Goal: Navigation & Orientation: Find specific page/section

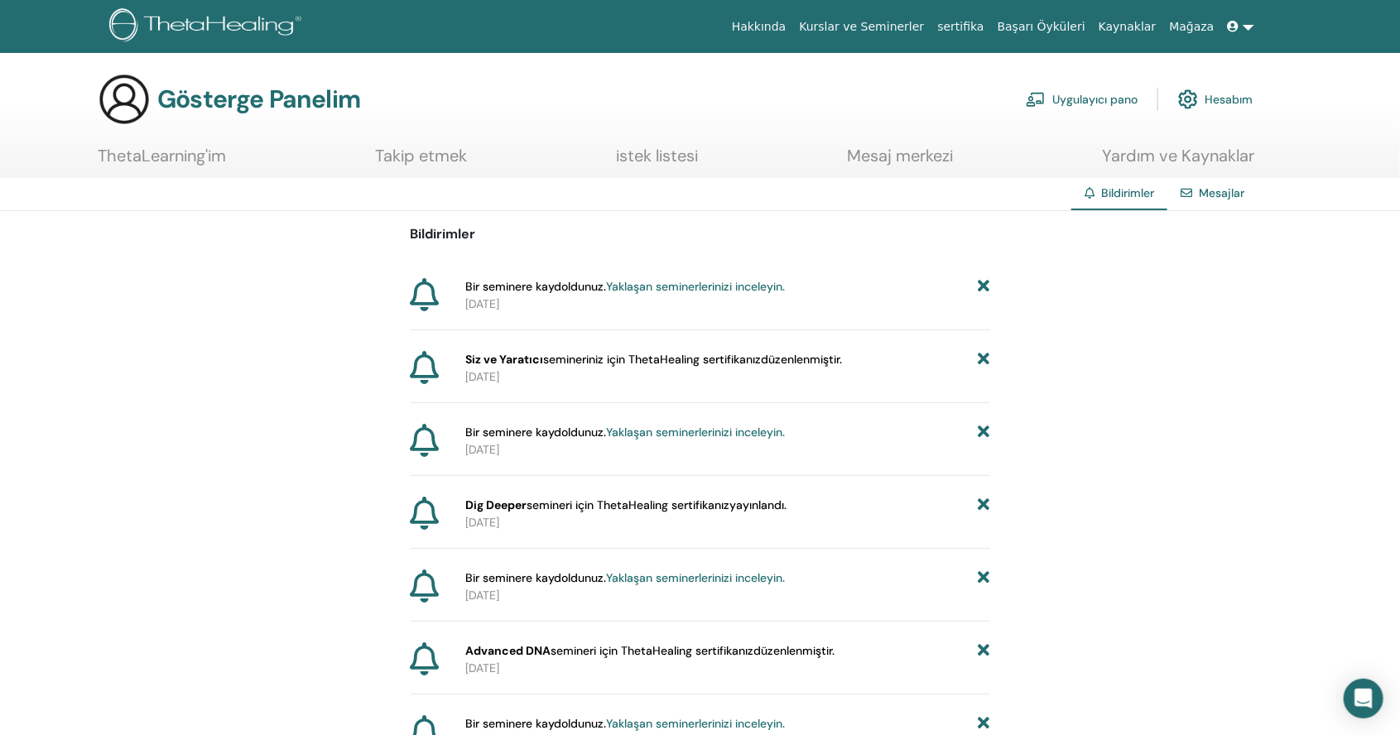
click at [703, 279] on font "Yaklaşan seminerlerinizi inceleyin." at bounding box center [695, 286] width 179 height 15
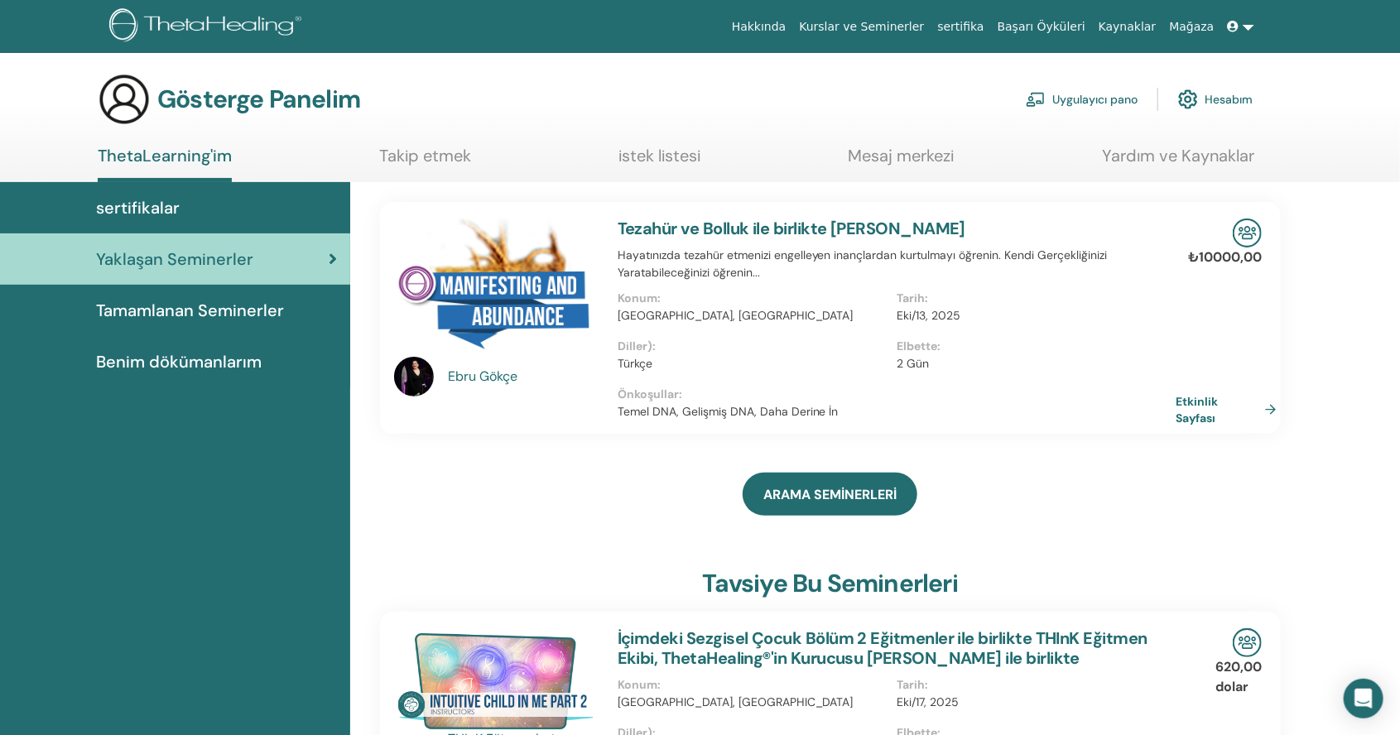
click at [164, 315] on font "Tamamlanan Seminerler" at bounding box center [190, 311] width 188 height 22
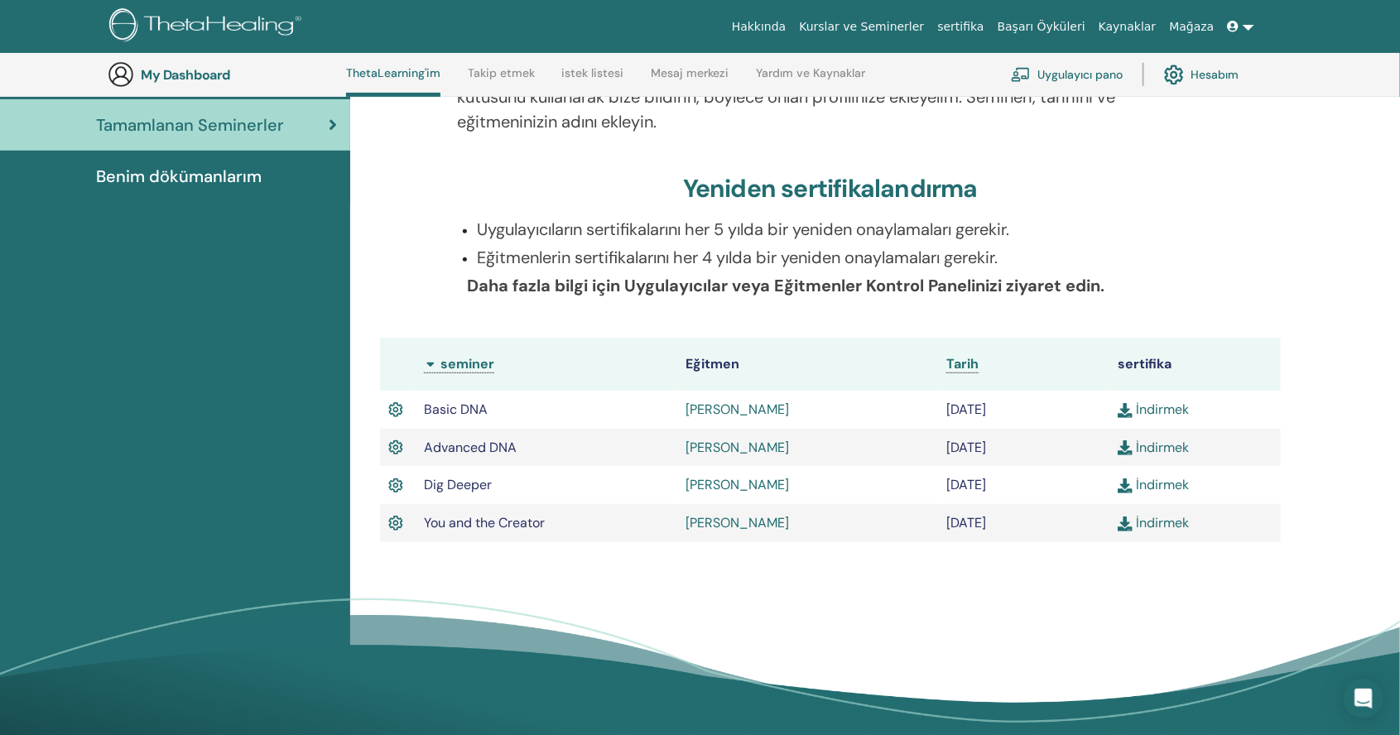
scroll to position [230, 0]
click at [382, 415] on td at bounding box center [398, 409] width 36 height 38
click at [388, 428] on td at bounding box center [398, 447] width 36 height 38
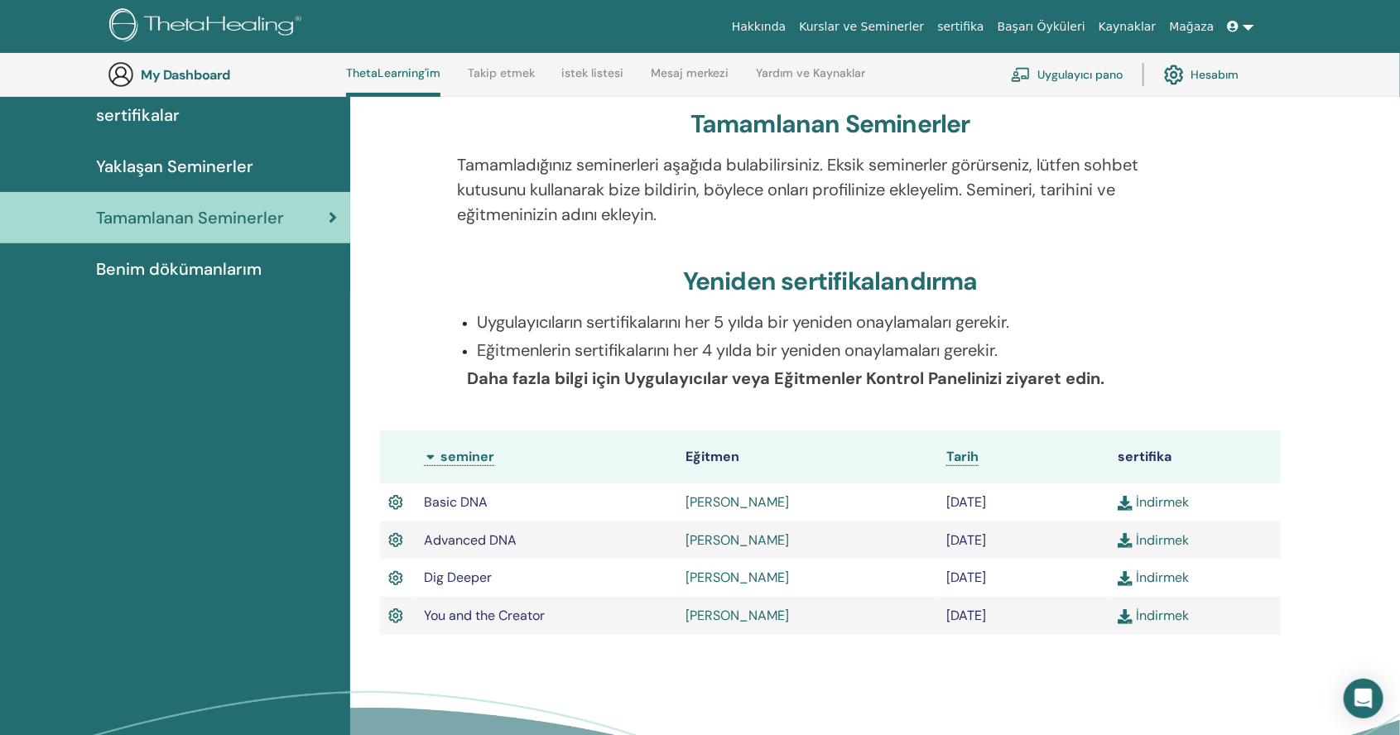
scroll to position [136, 0]
click at [163, 273] on span "Benim dökümanlarım" at bounding box center [179, 269] width 166 height 25
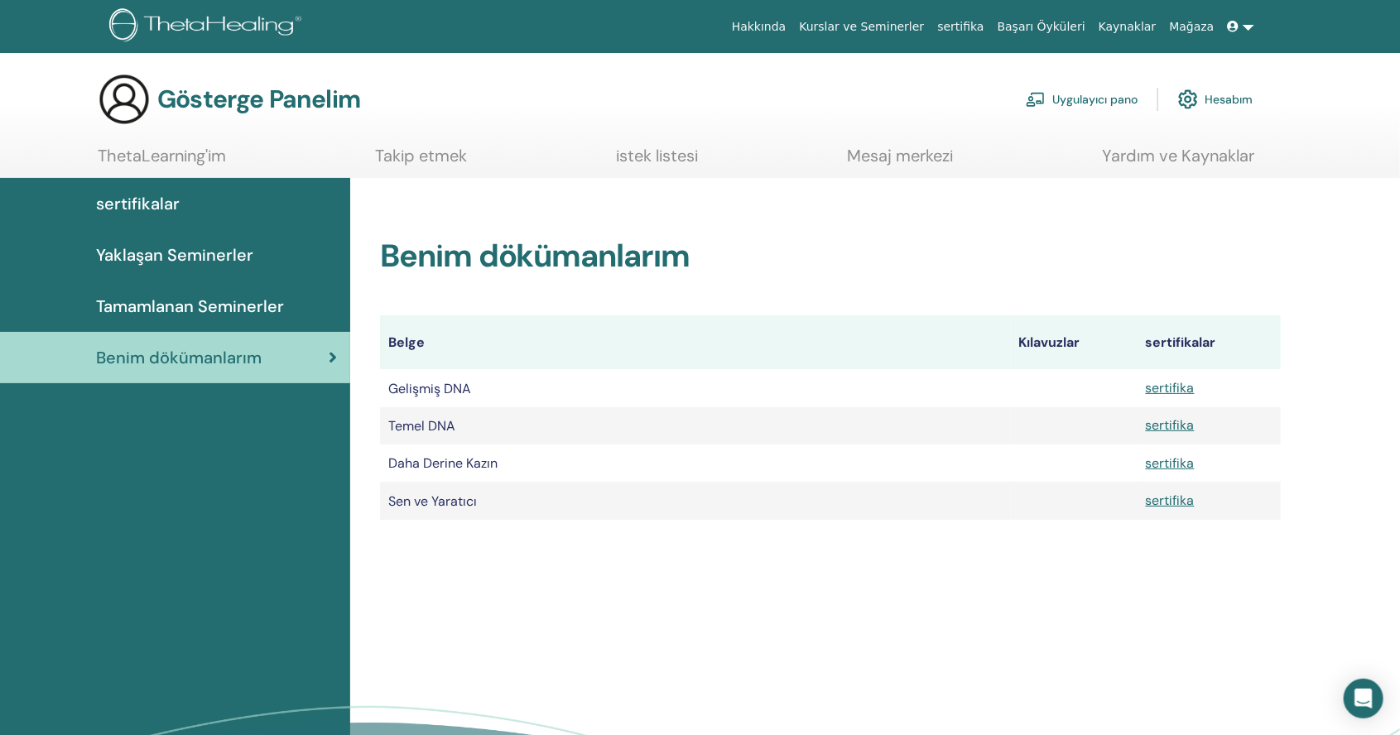
click at [114, 258] on font "Yaklaşan Seminerler" at bounding box center [174, 255] width 157 height 22
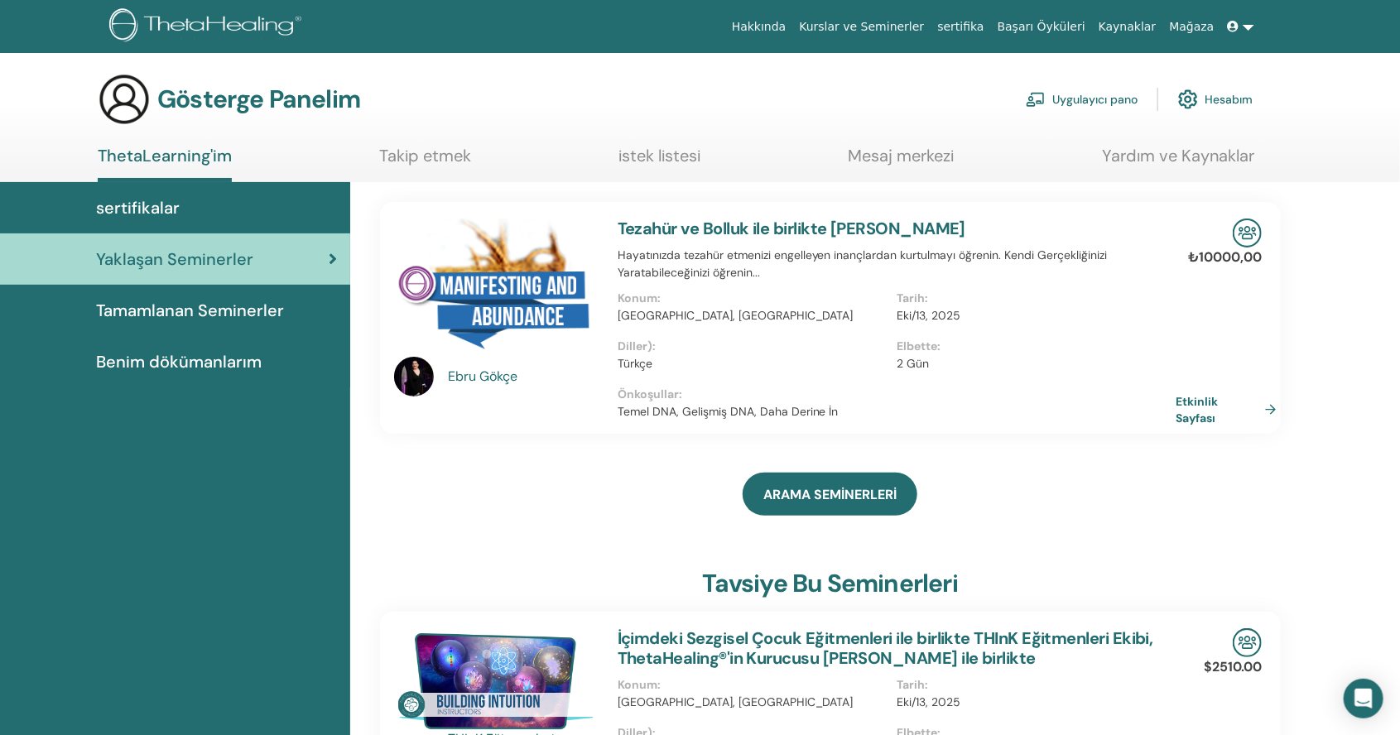
click at [1078, 113] on link "Uygulayıcı pano" at bounding box center [1082, 99] width 112 height 36
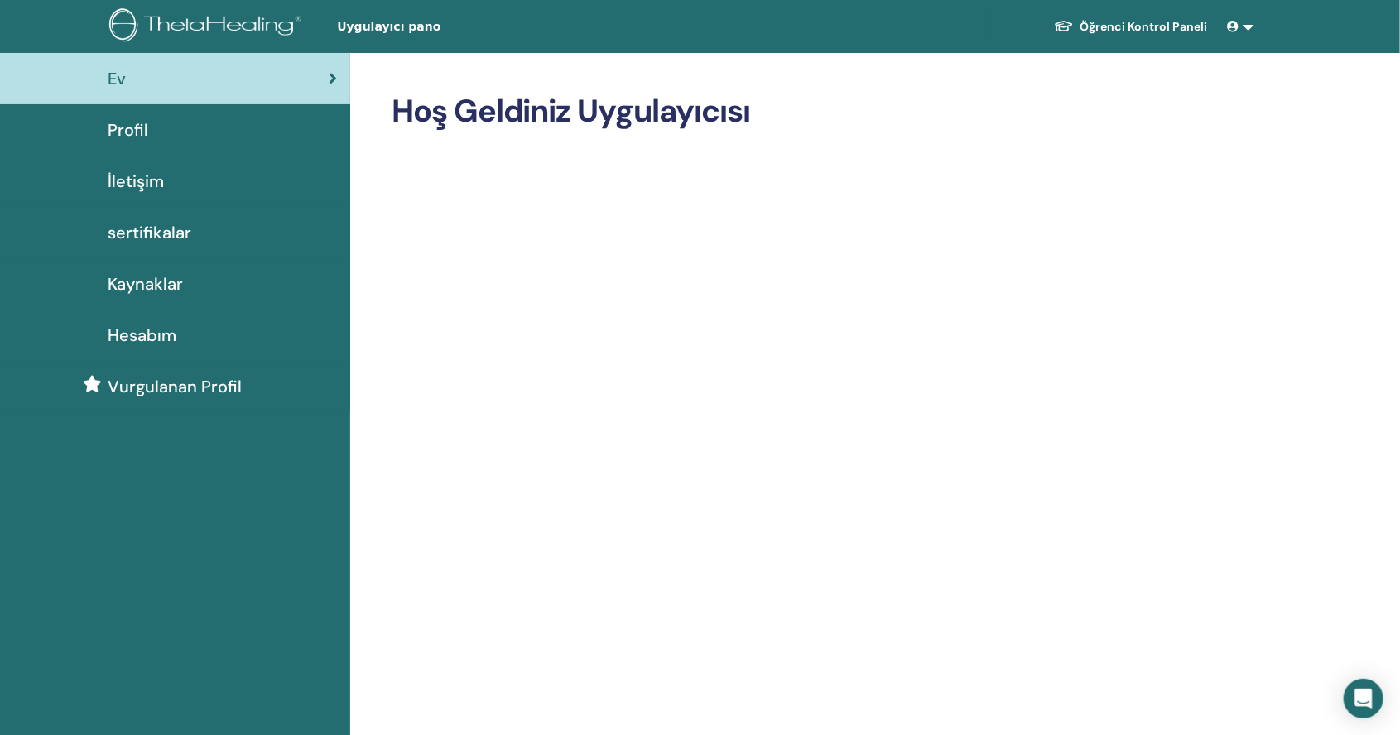
click at [1242, 22] on span at bounding box center [1234, 26] width 15 height 13
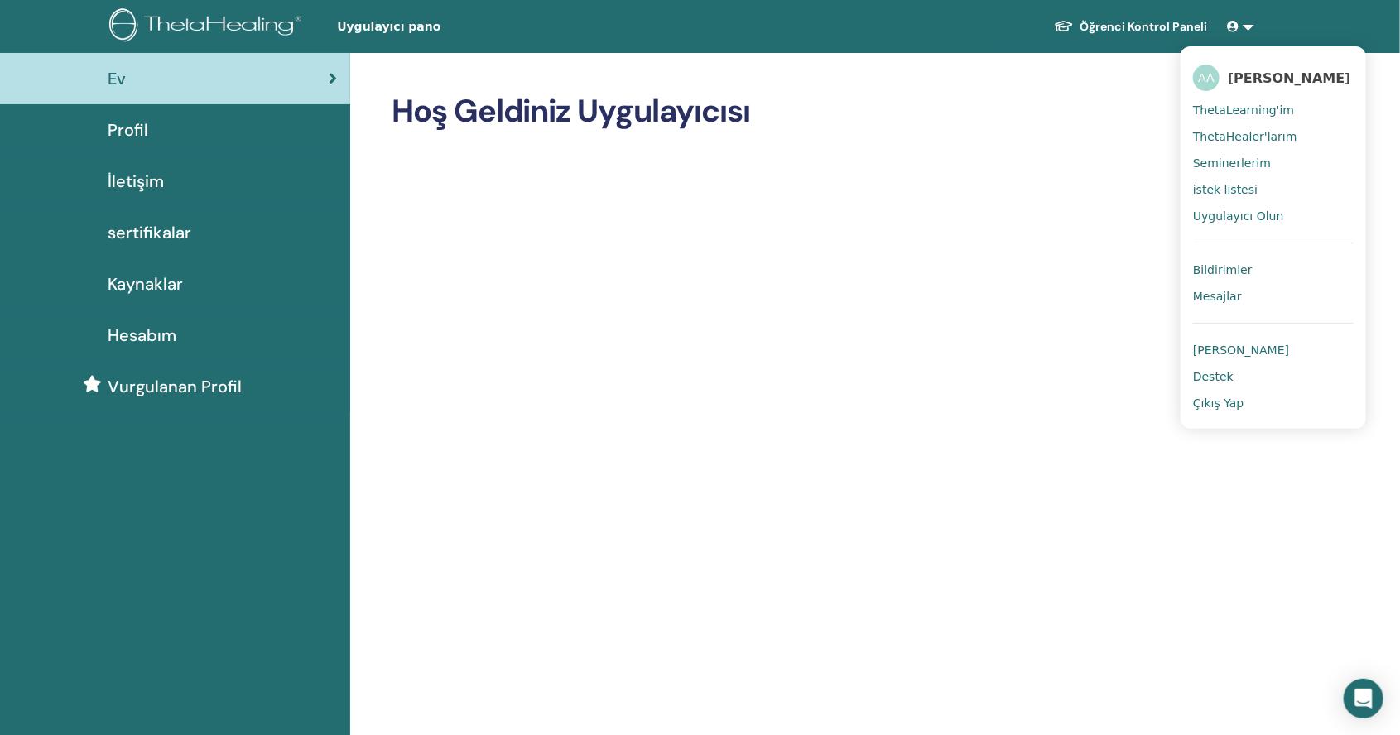
click at [1287, 136] on link "ThetaHealer'larım" at bounding box center [1273, 136] width 161 height 26
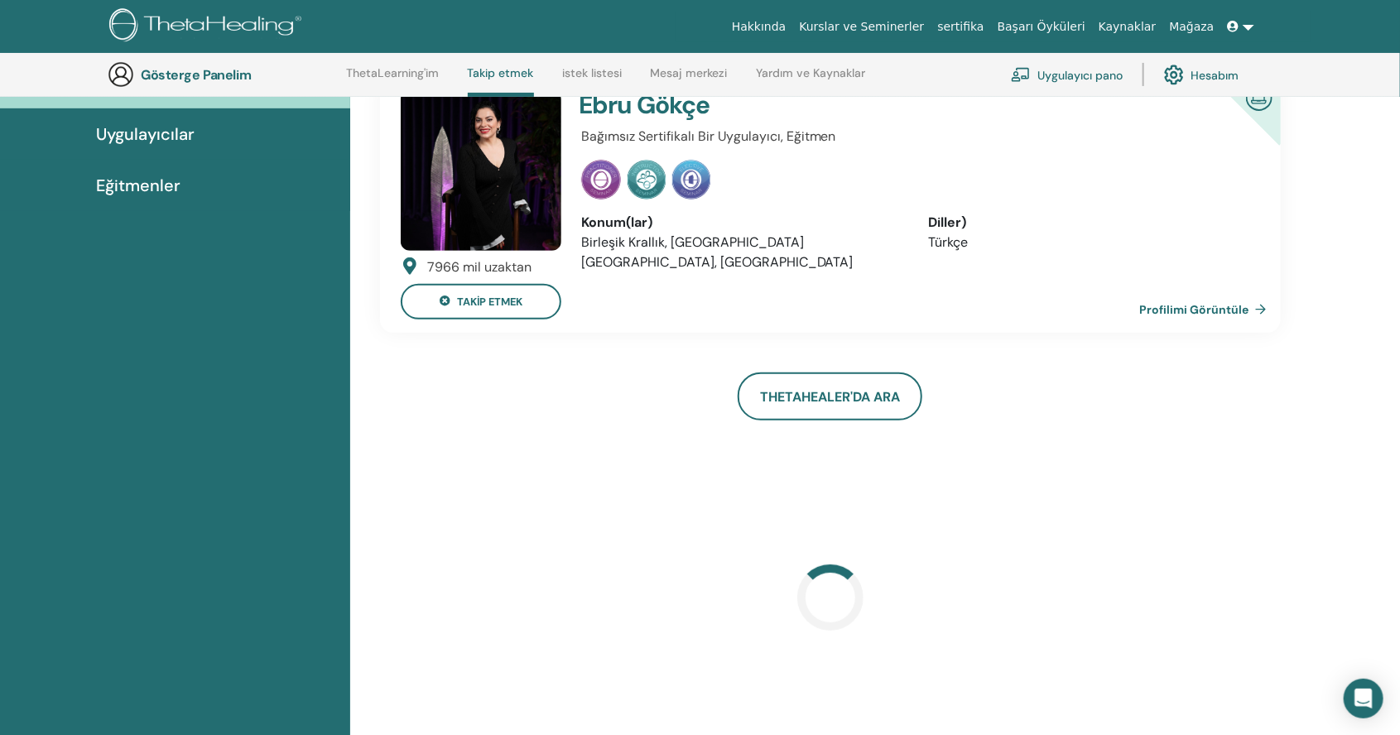
scroll to position [181, 0]
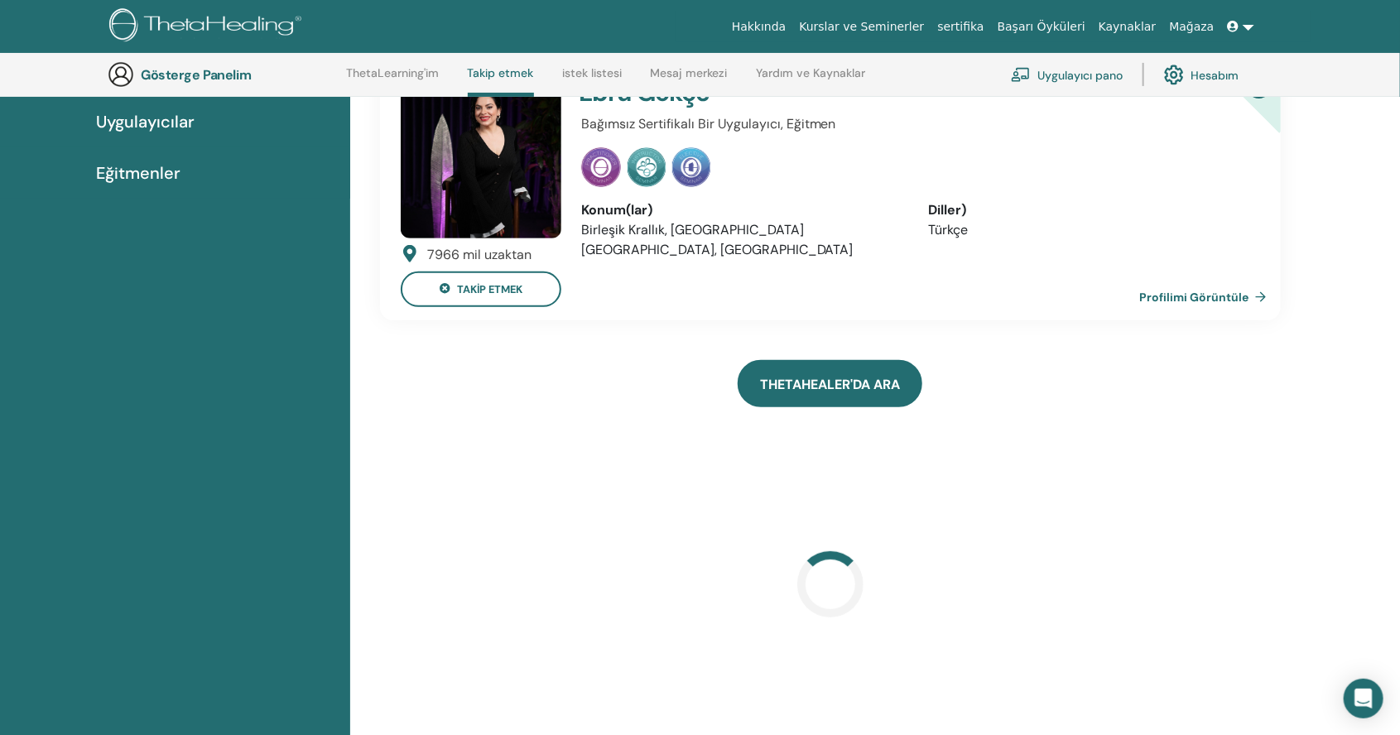
click at [908, 401] on link "ThetaHealer'da Ara" at bounding box center [829, 383] width 185 height 47
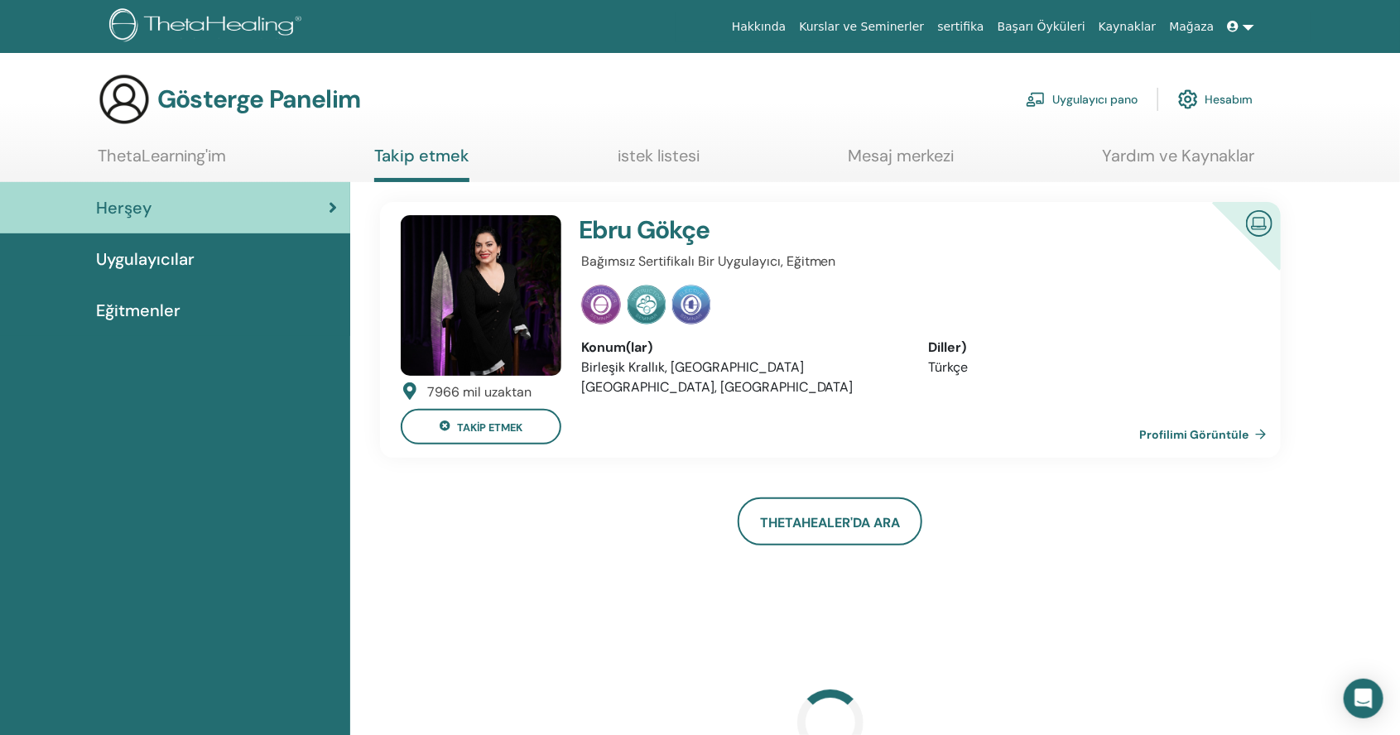
click at [1078, 83] on link "Uygulayıcı pano" at bounding box center [1082, 99] width 112 height 36
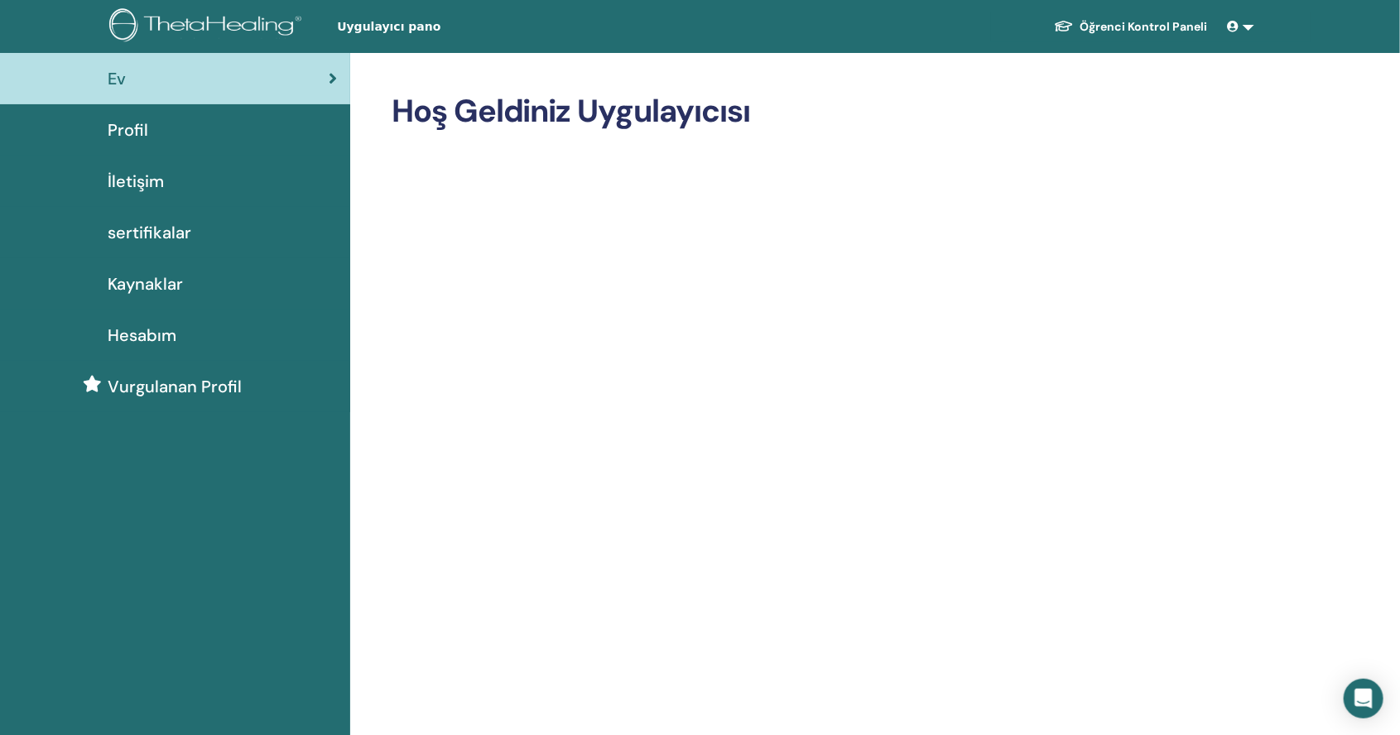
click at [1176, 30] on link "Öğrenci Kontrol Paneli" at bounding box center [1130, 27] width 180 height 31
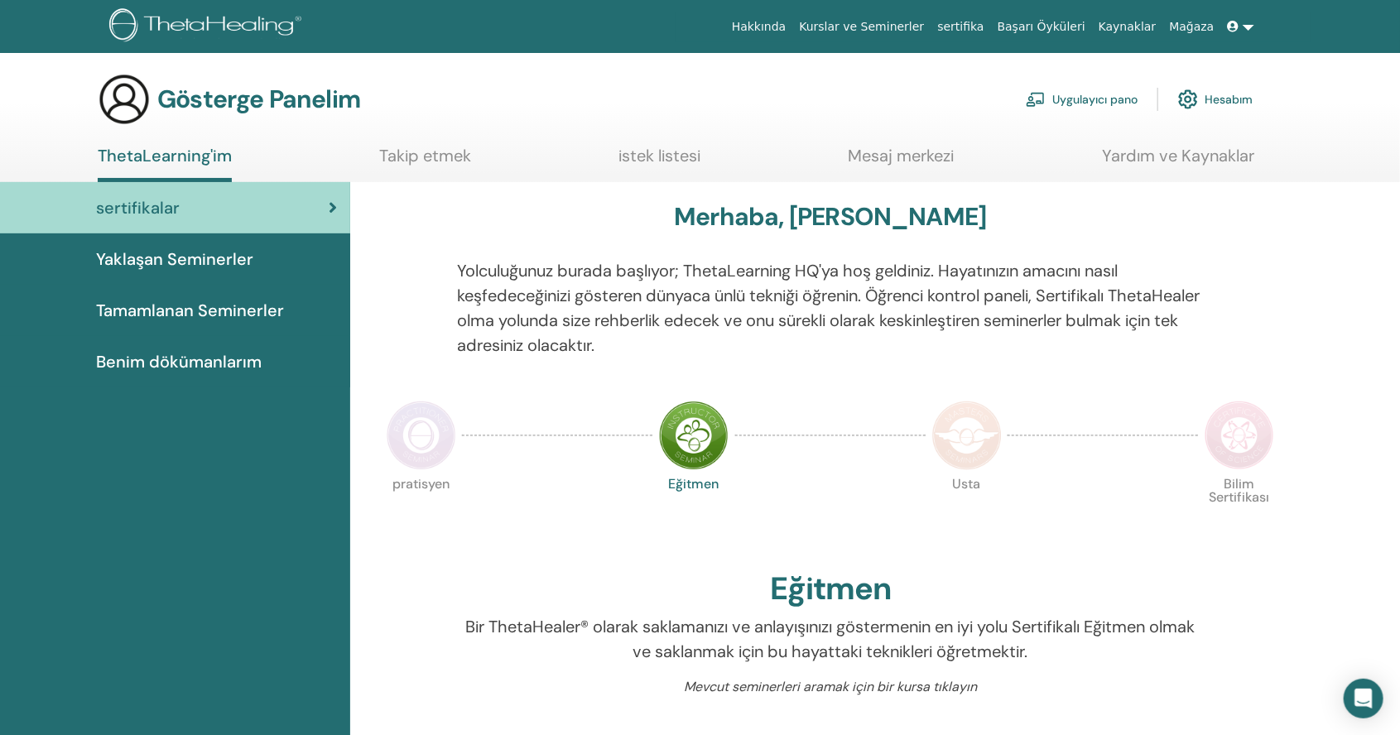
click at [1105, 93] on font "Uygulayıcı pano" at bounding box center [1094, 100] width 85 height 15
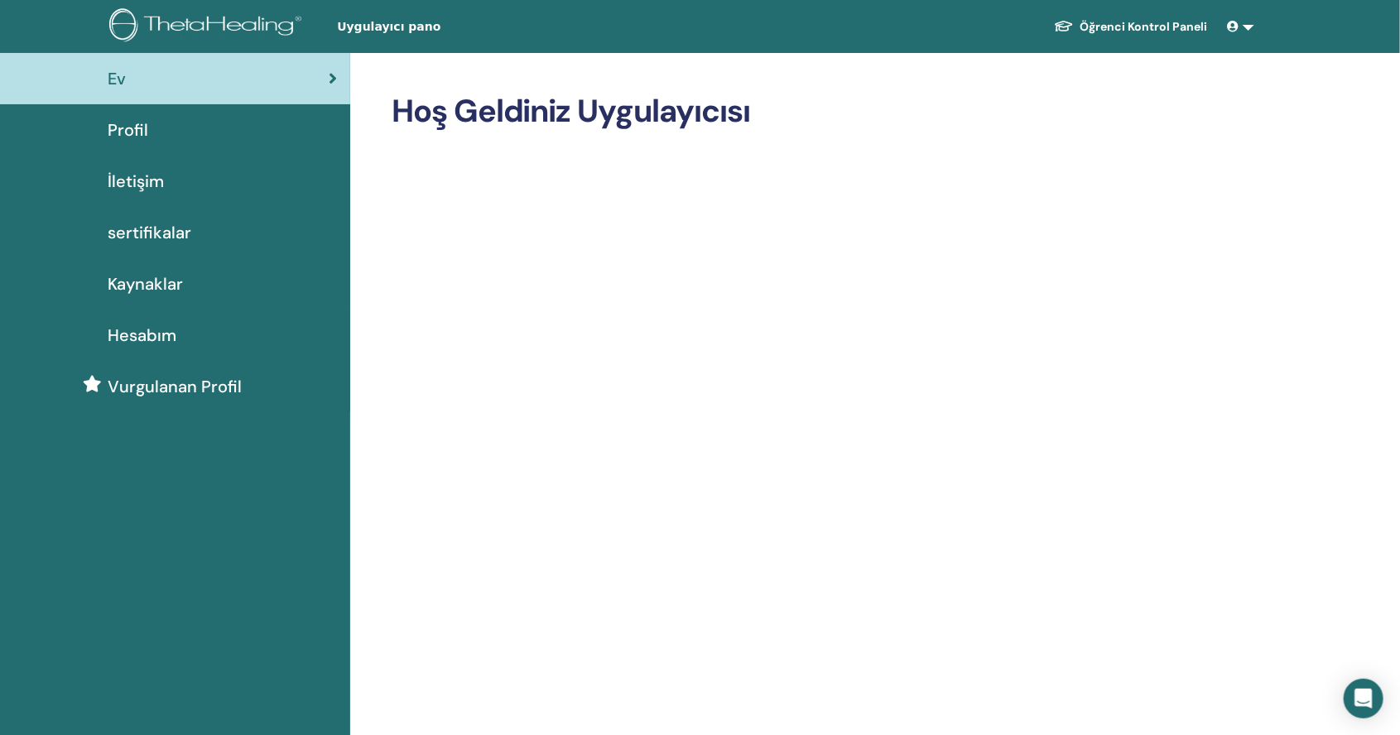
click at [103, 132] on div "Profil" at bounding box center [175, 130] width 324 height 25
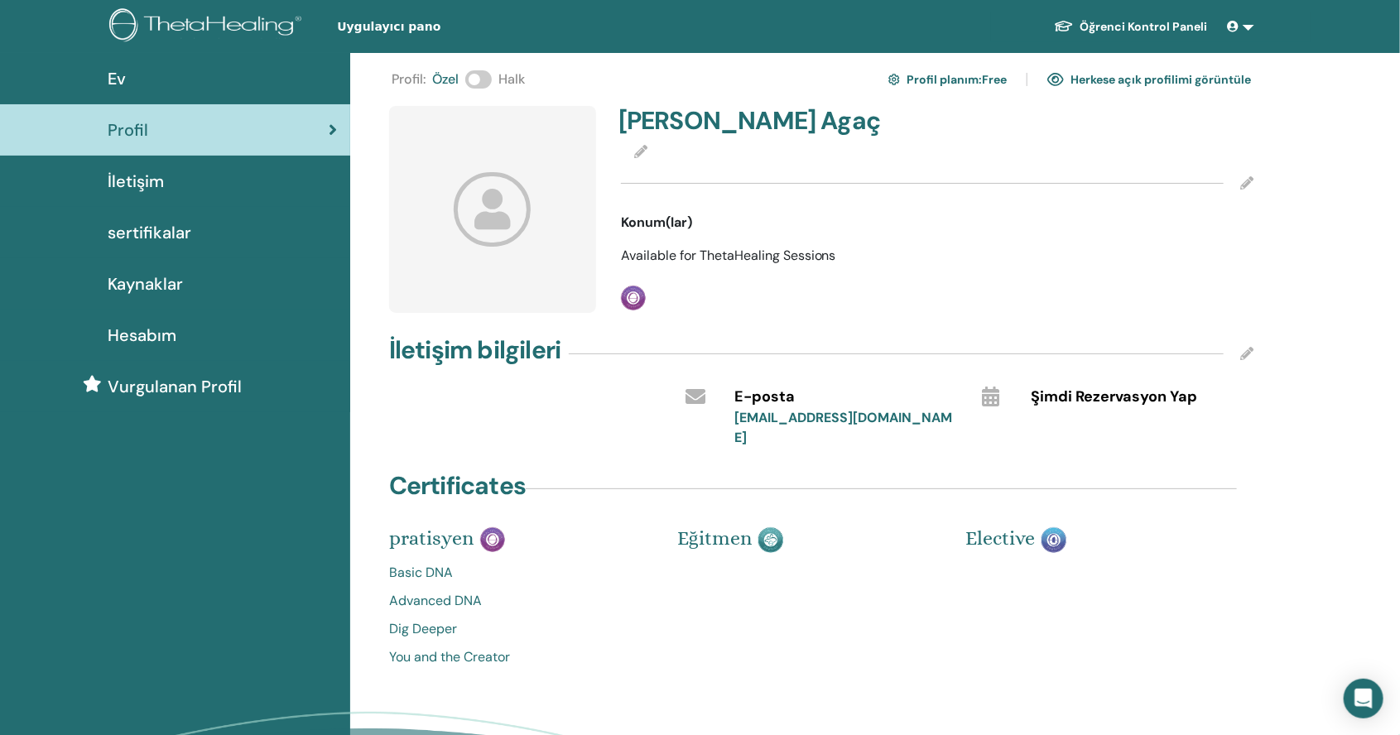
click at [1162, 398] on span "Şimdi Rezervasyon Yap" at bounding box center [1114, 398] width 166 height 22
click at [1016, 396] on div at bounding box center [994, 395] width 50 height 27
click at [993, 395] on icon at bounding box center [990, 397] width 17 height 20
click at [997, 401] on icon at bounding box center [990, 397] width 17 height 20
click at [1251, 182] on icon at bounding box center [1246, 182] width 13 height 13
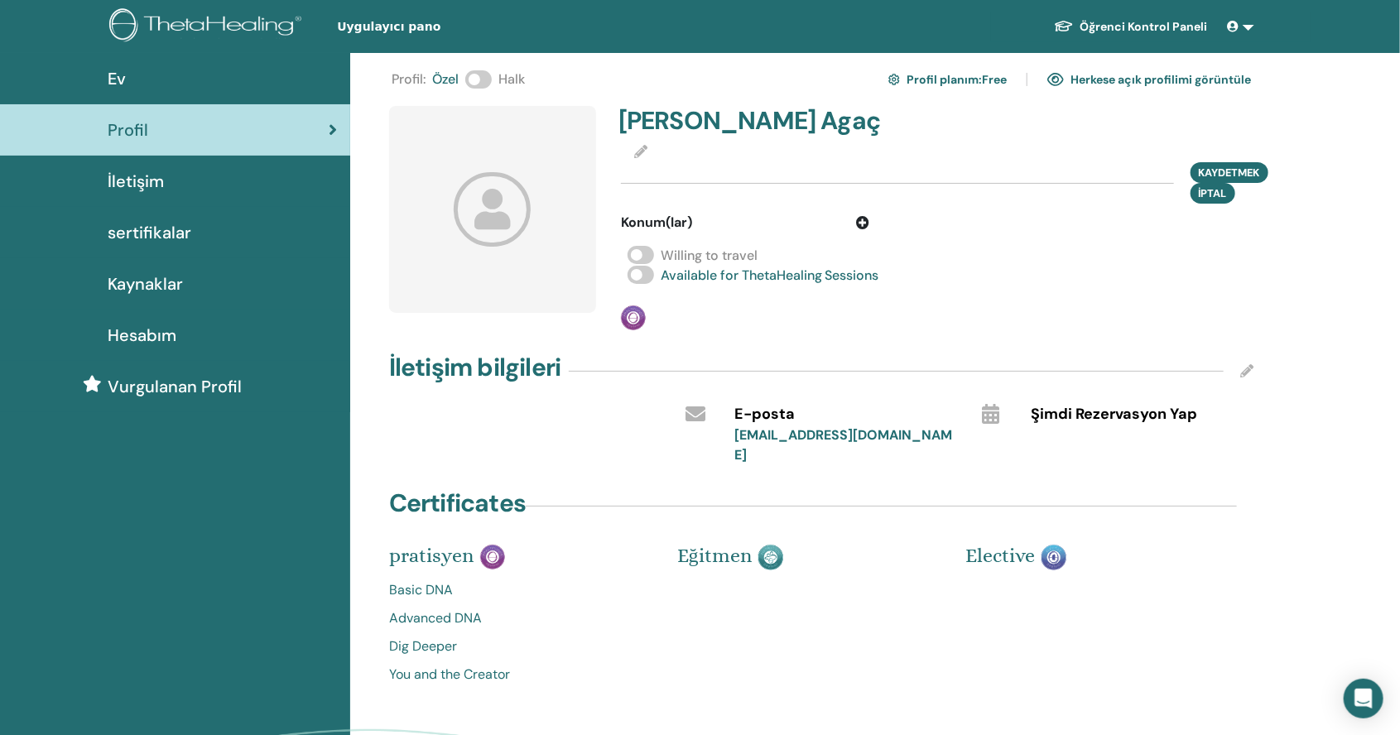
click at [1304, 268] on div "Profil : [PERSON_NAME] Profil planım : Free Herkese açık profilimi görüntüle [P…" at bounding box center [875, 474] width 1050 height 842
click at [1256, 171] on span "Kaydetmek" at bounding box center [1228, 172] width 61 height 17
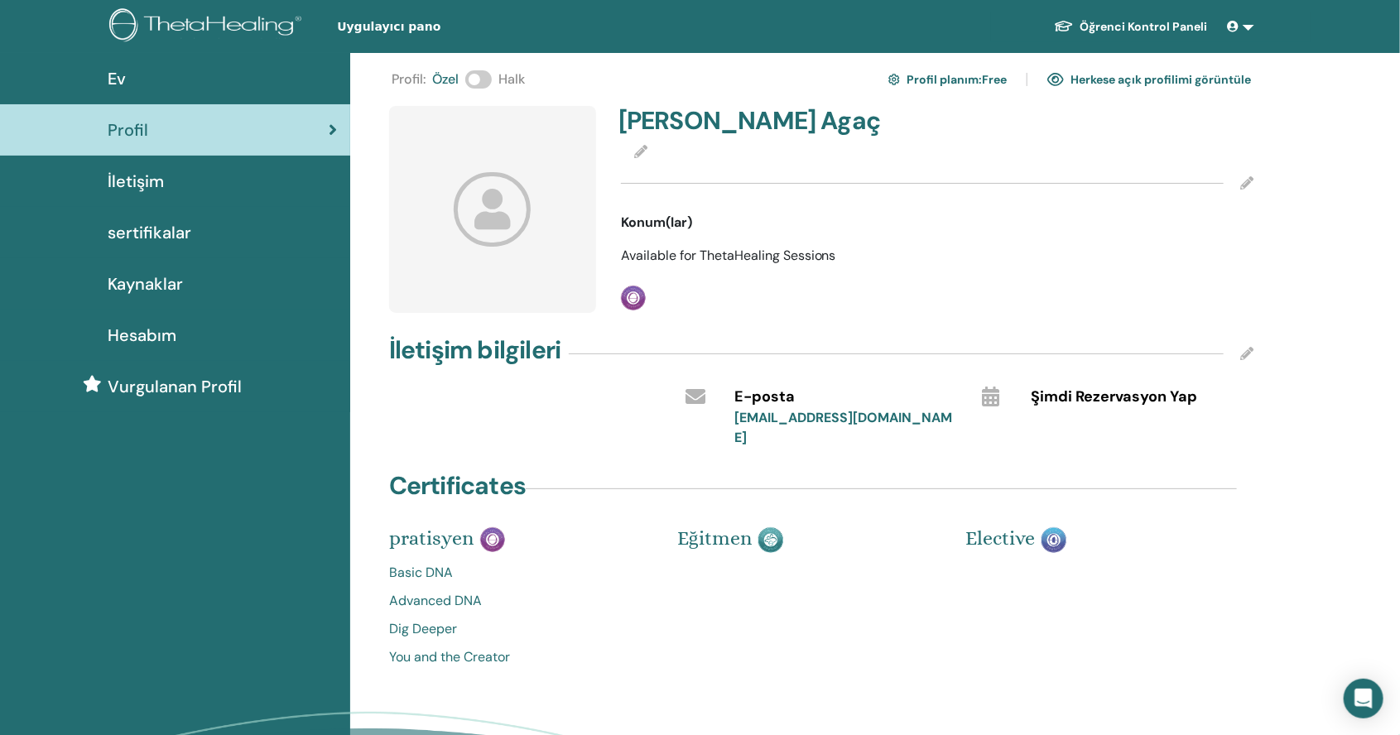
click at [640, 147] on icon at bounding box center [640, 151] width 13 height 13
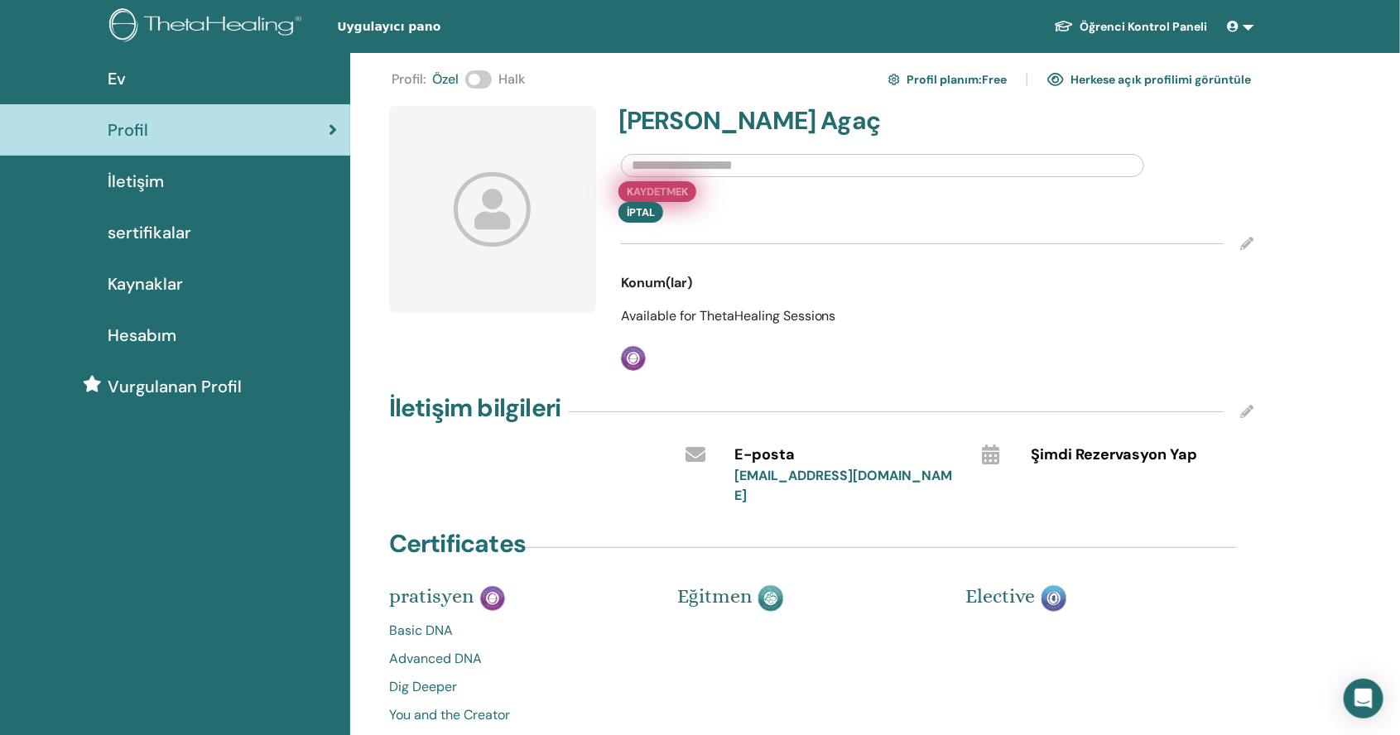
click at [661, 189] on button "Kaydetmek" at bounding box center [657, 191] width 78 height 21
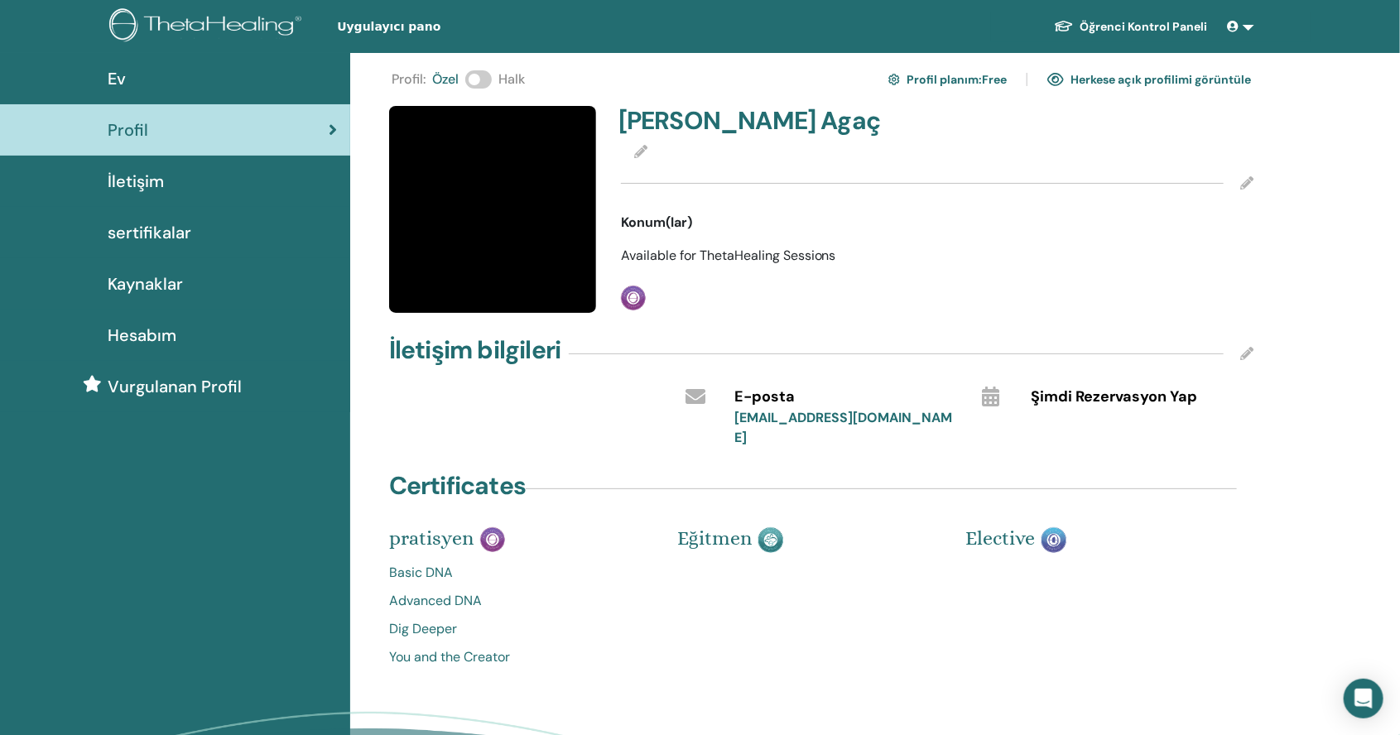
click at [118, 165] on link "İletişim" at bounding box center [175, 181] width 350 height 51
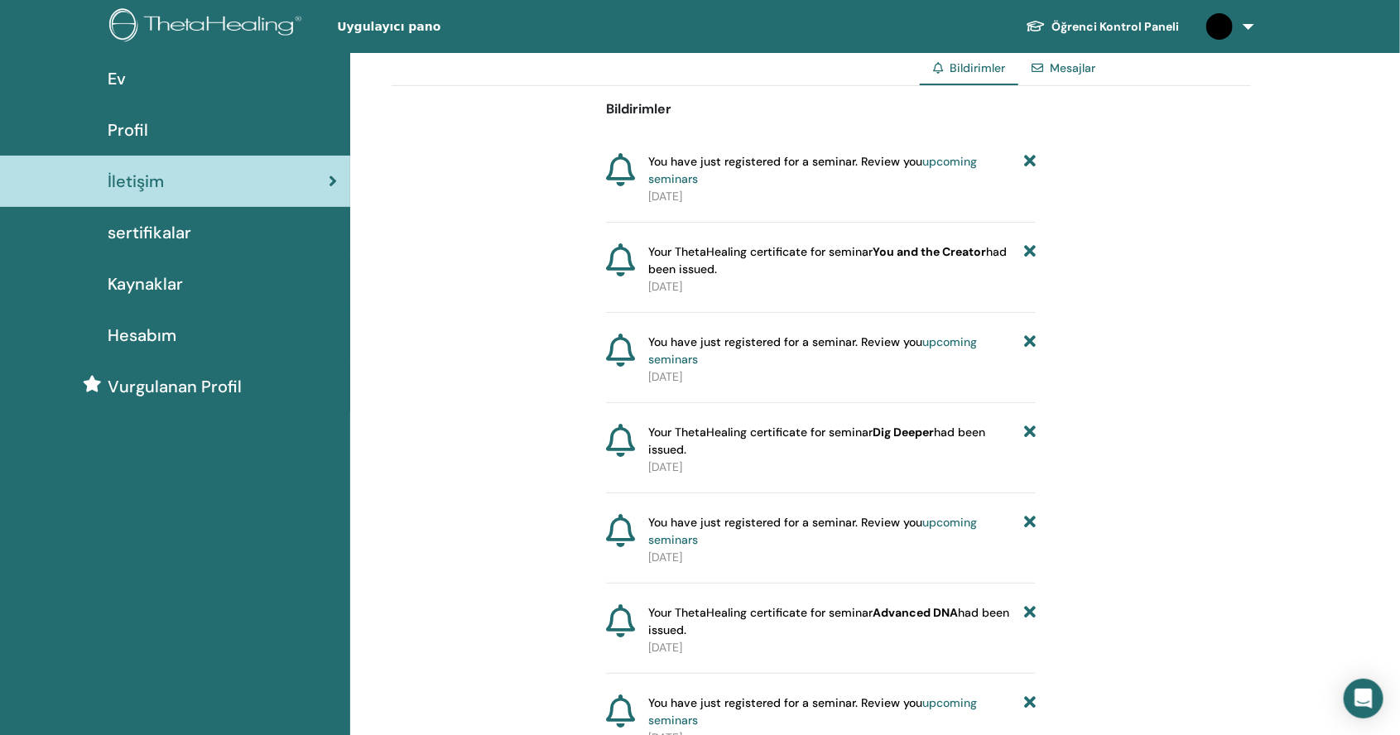
click at [157, 342] on span "Hesabım" at bounding box center [142, 335] width 69 height 25
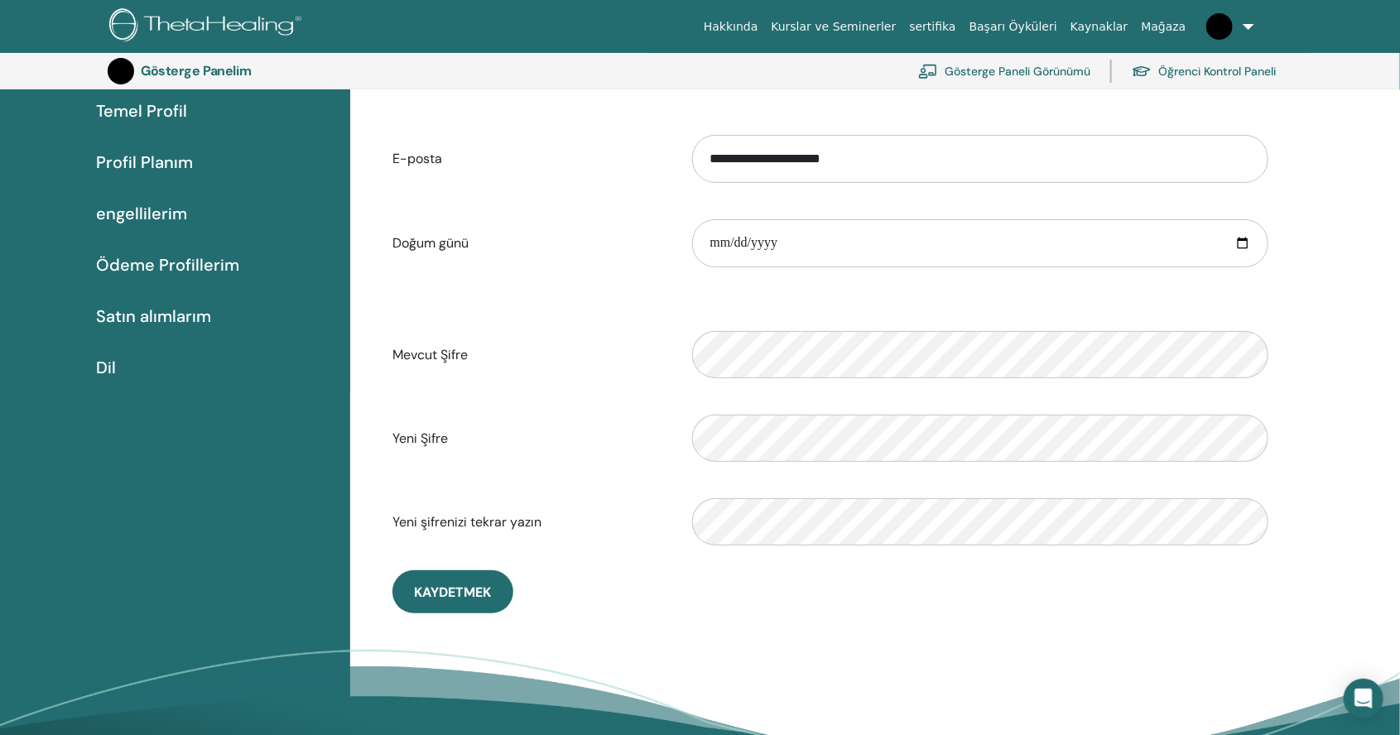
scroll to position [154, 0]
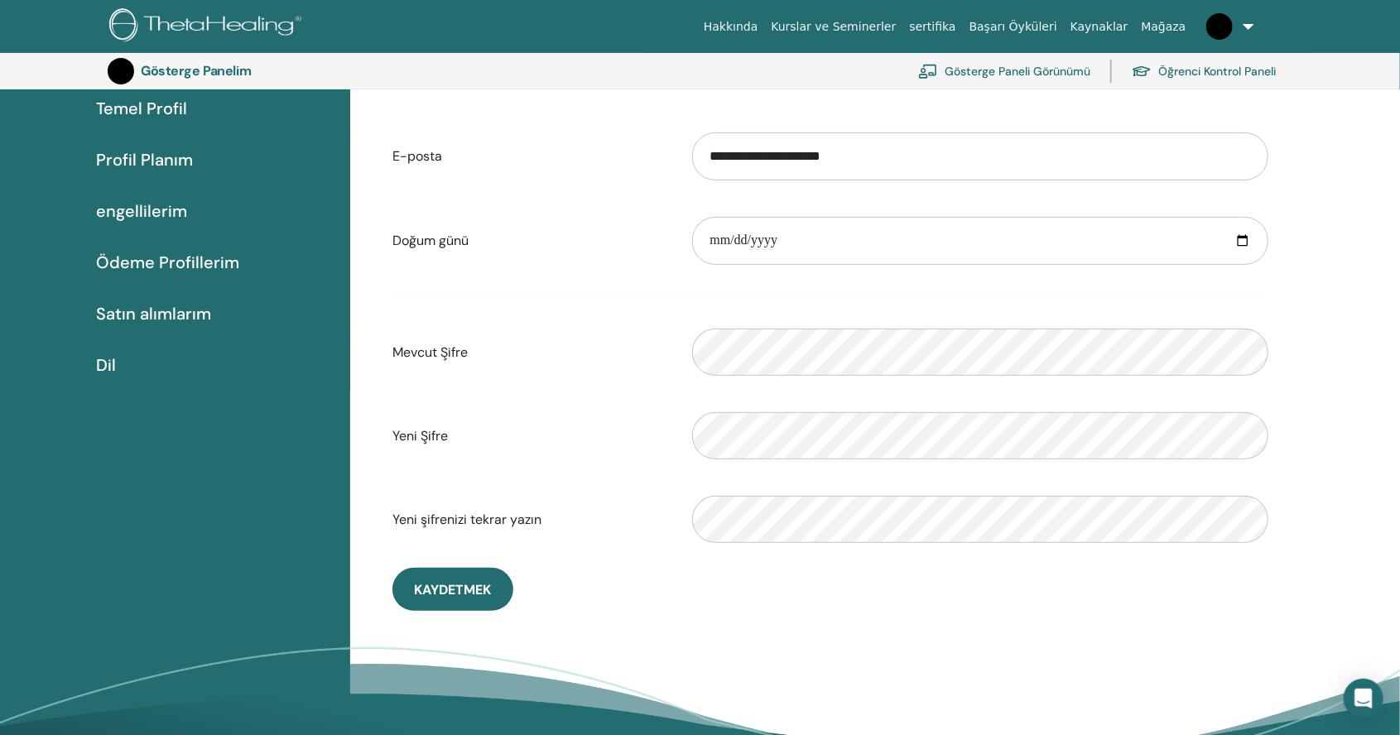
click at [187, 306] on font "Satın alımlarım" at bounding box center [153, 314] width 115 height 22
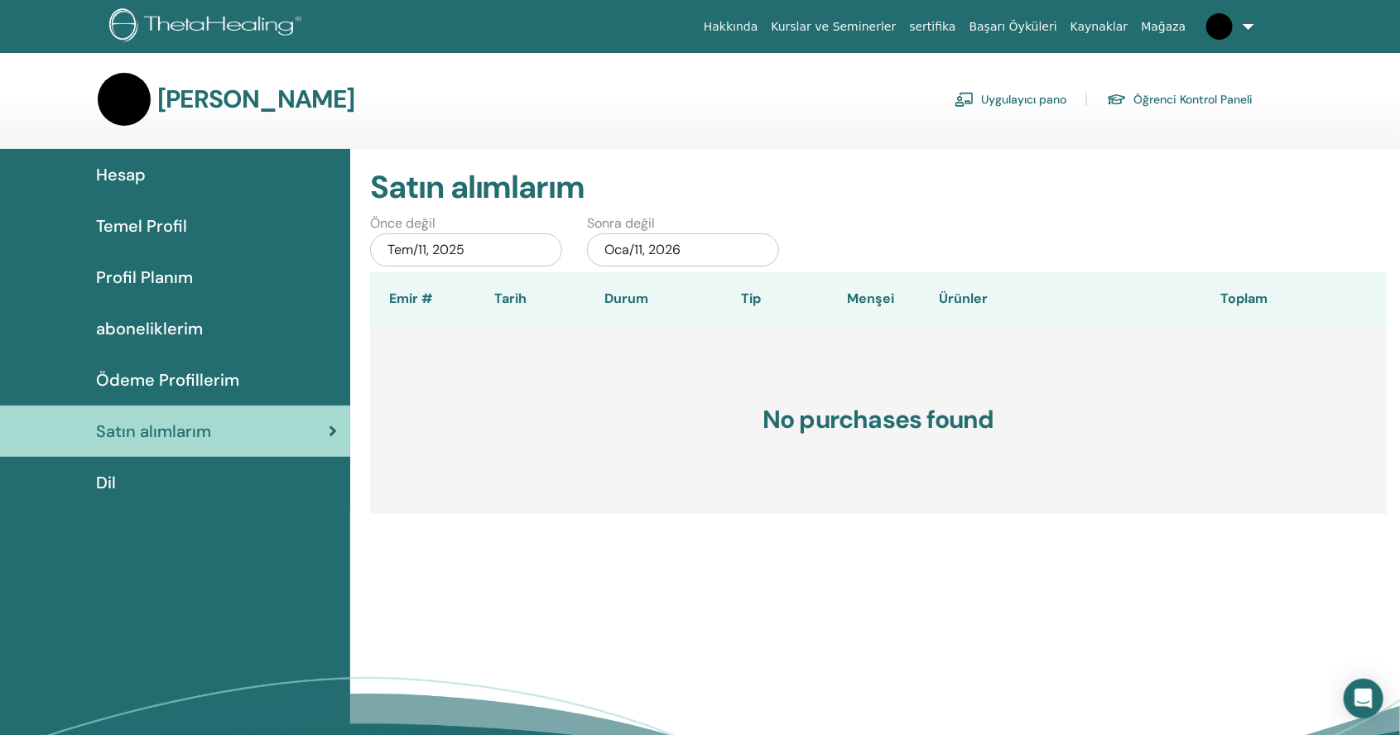
click at [111, 497] on link "Dil" at bounding box center [175, 482] width 350 height 51
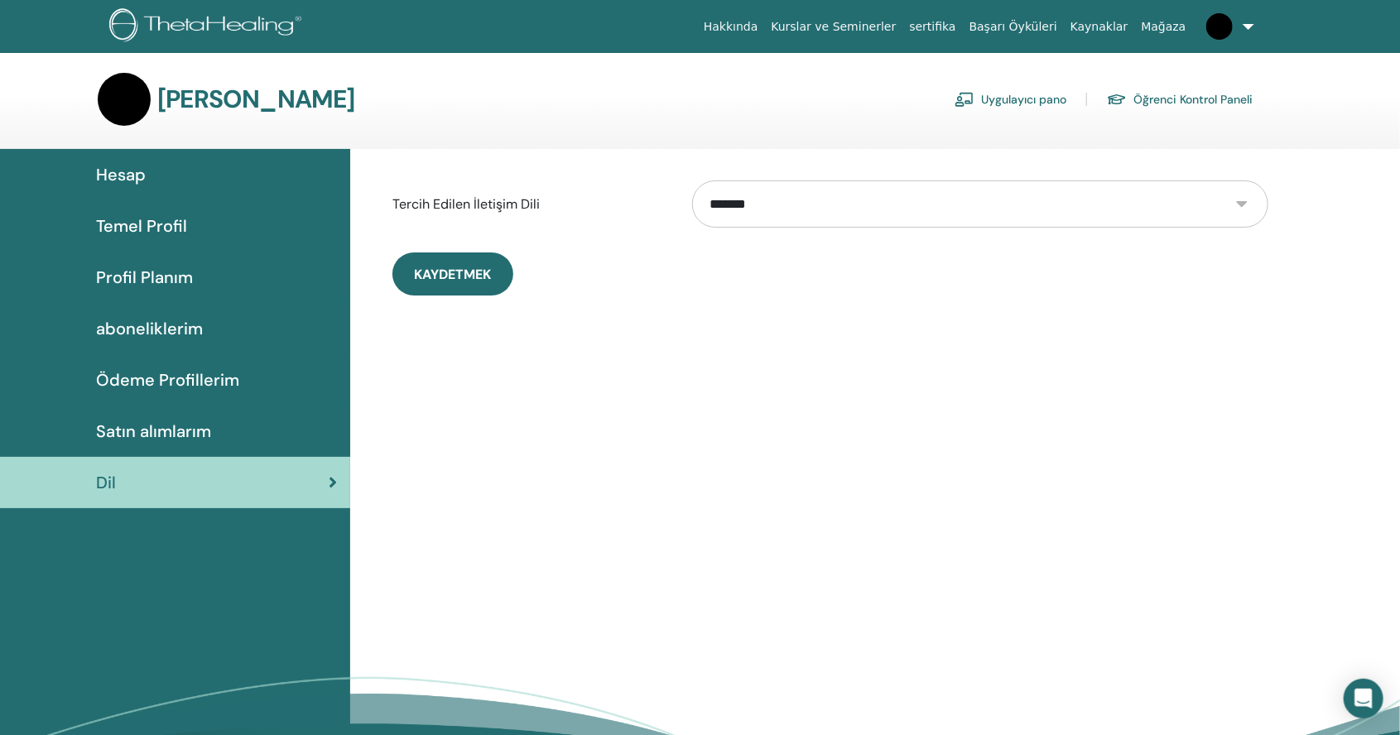
click at [1259, 210] on select "**********" at bounding box center [980, 203] width 576 height 47
click at [520, 516] on div "**********" at bounding box center [875, 496] width 1050 height 694
click at [110, 325] on span "aboneliklerim" at bounding box center [149, 328] width 107 height 25
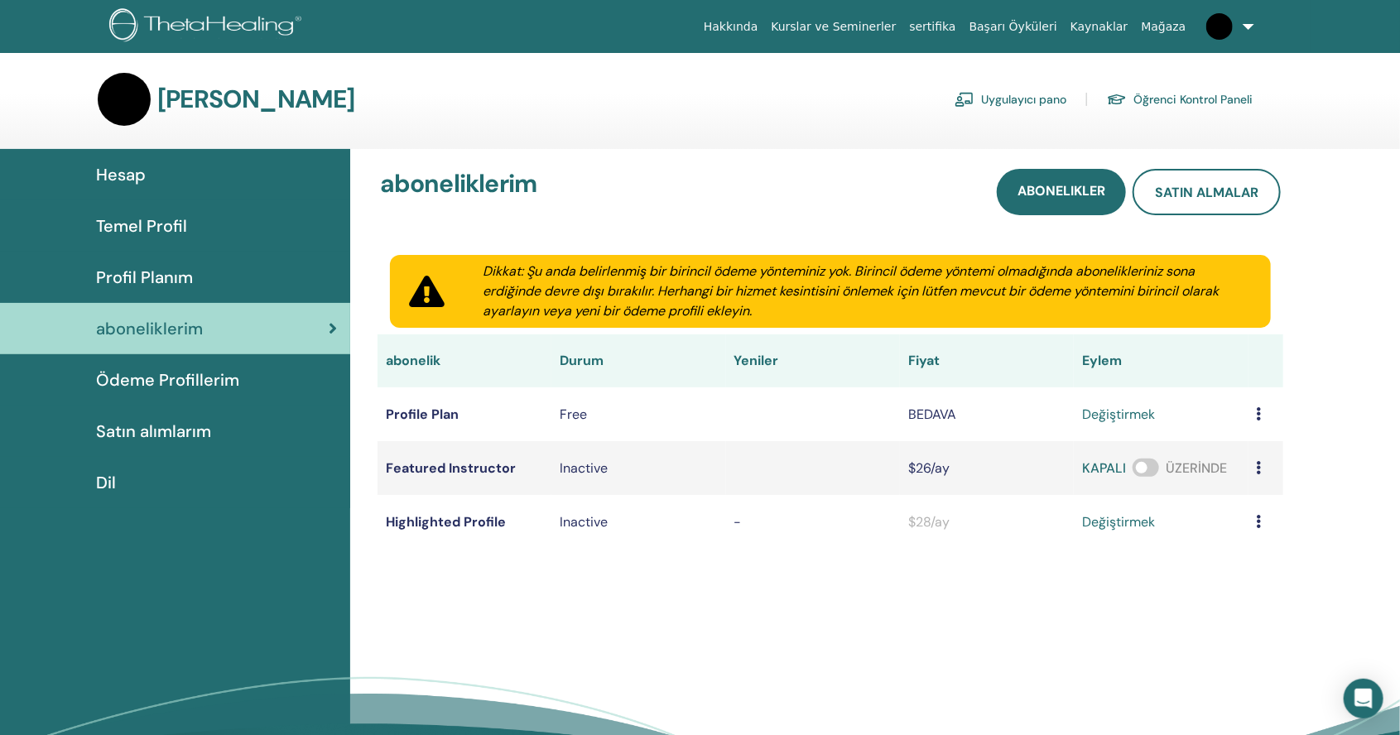
click at [1259, 521] on icon at bounding box center [1258, 521] width 5 height 13
click at [1253, 649] on div "aboneliklerim abonelikler satın almalar Dikkat: Şu anda belirlenmiş bir birinci…" at bounding box center [875, 496] width 1050 height 694
click at [130, 202] on link "Temel Profil" at bounding box center [175, 225] width 350 height 51
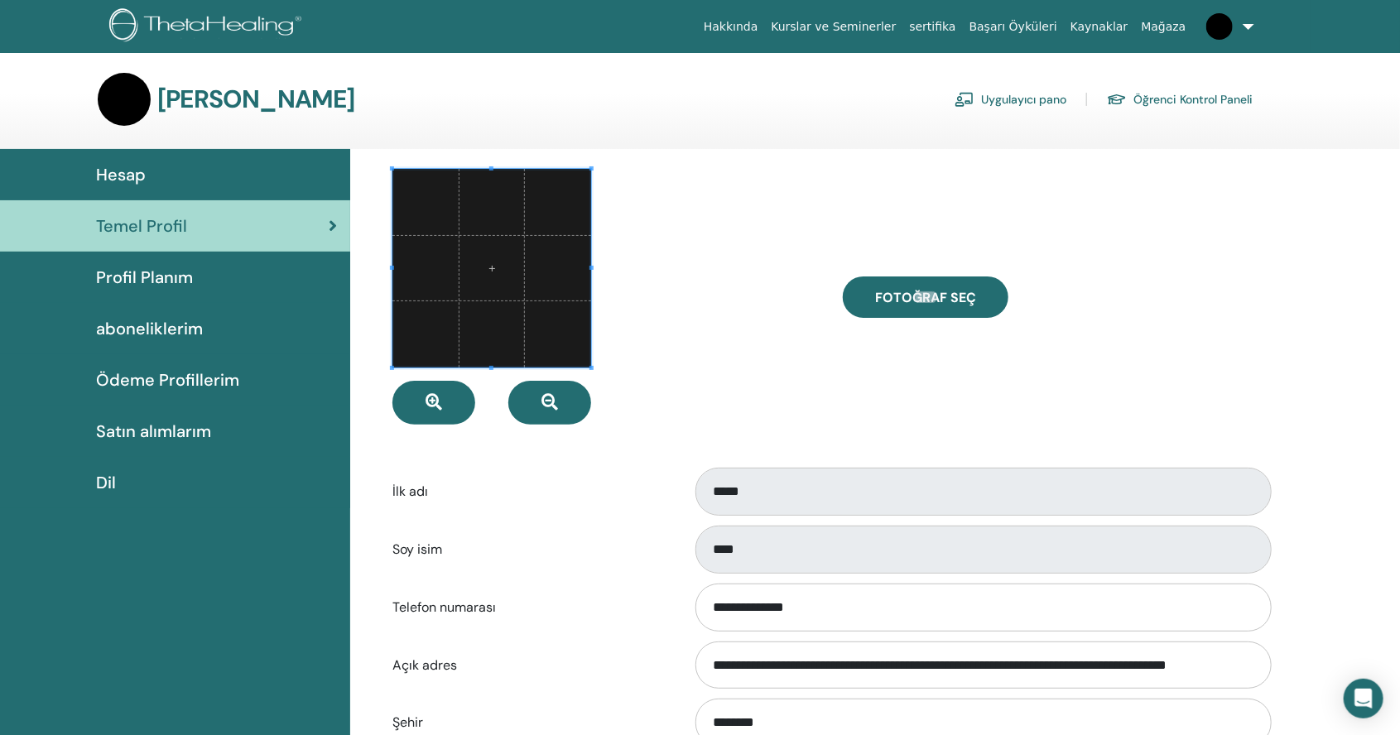
click at [1043, 100] on link "Uygulayıcı pano" at bounding box center [1010, 99] width 112 height 26
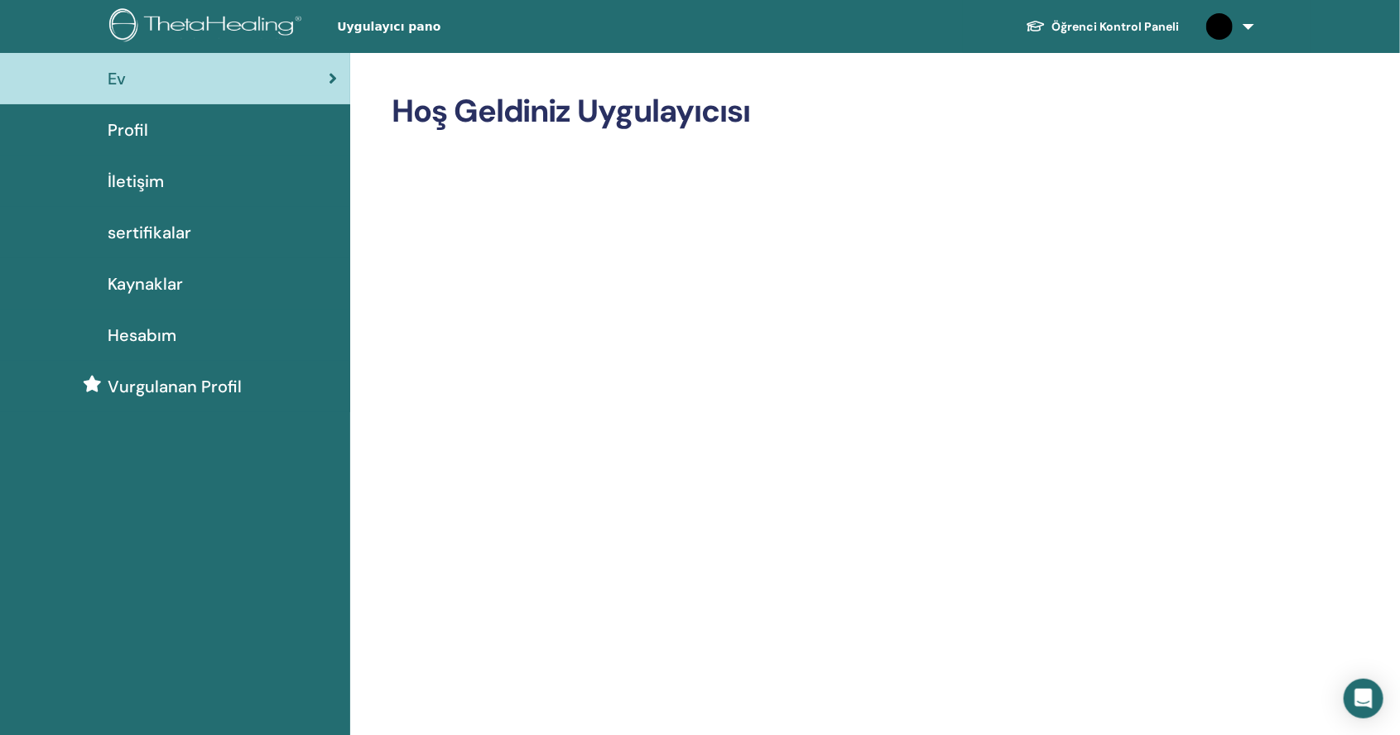
click at [1140, 28] on link "Öğrenci Kontrol Paneli" at bounding box center [1102, 27] width 180 height 31
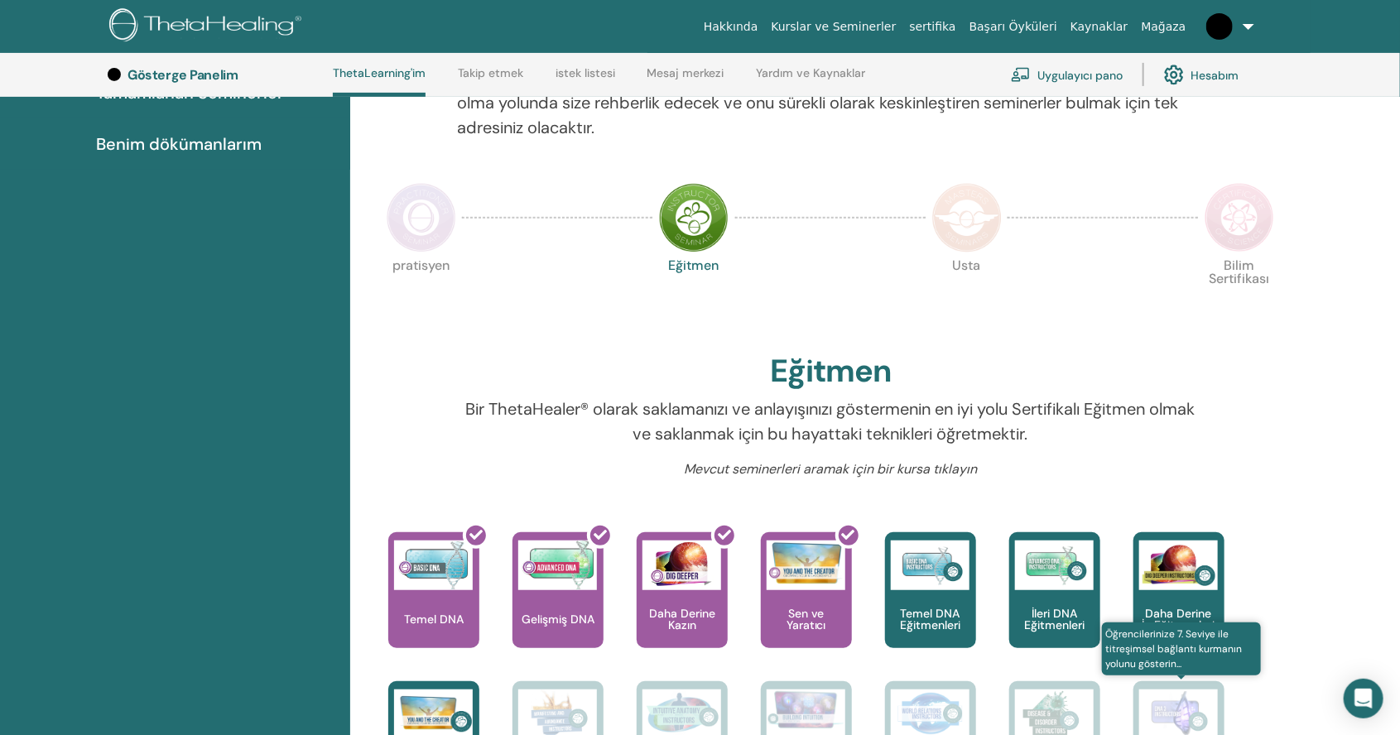
click at [1182, 699] on img at bounding box center [1178, 714] width 79 height 50
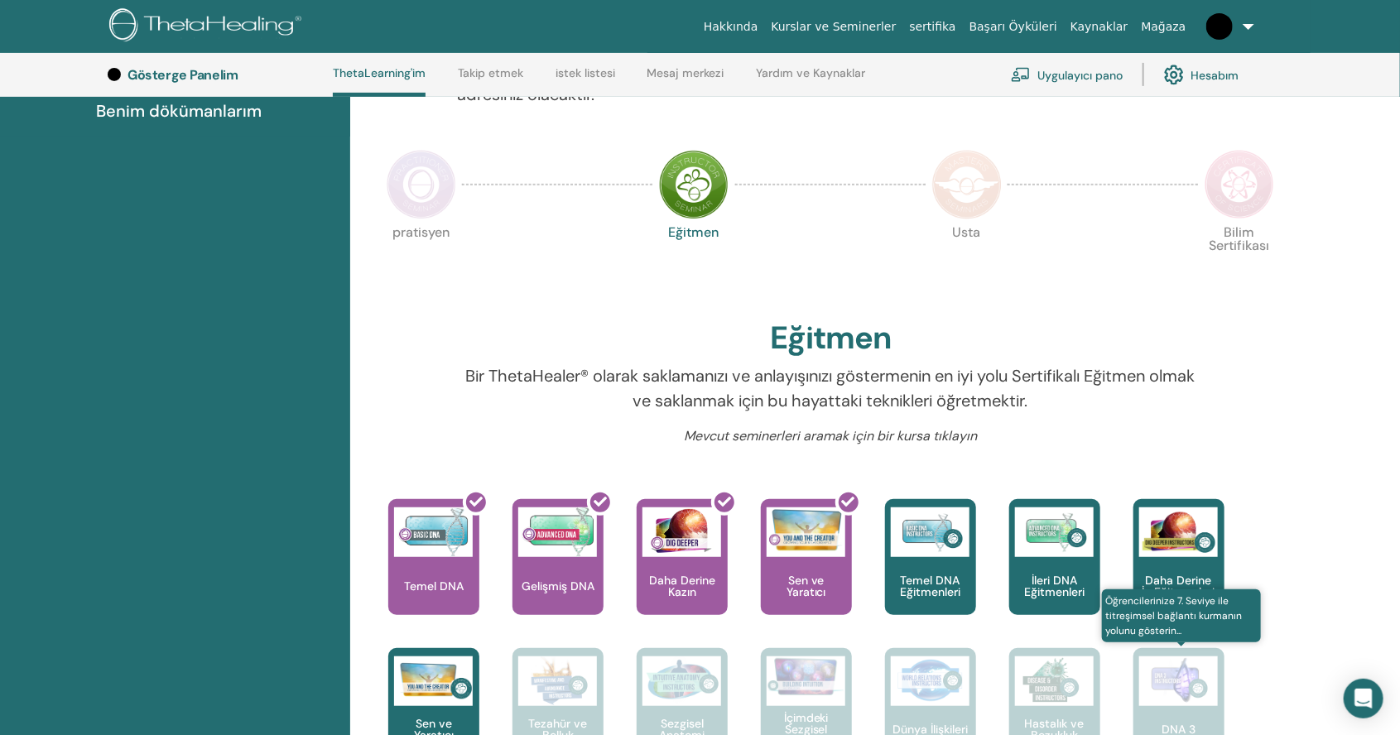
scroll to position [341, 0]
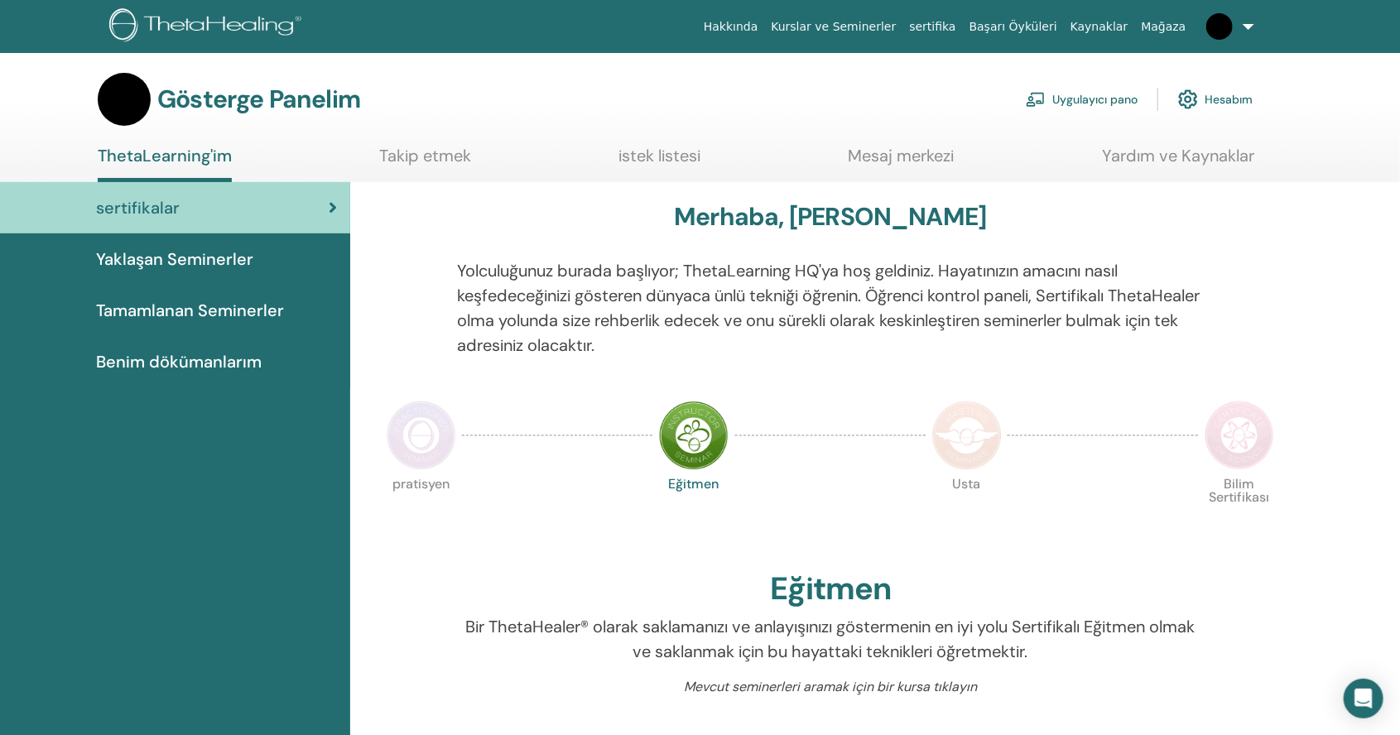
click at [436, 170] on link "Takip etmek" at bounding box center [425, 162] width 92 height 32
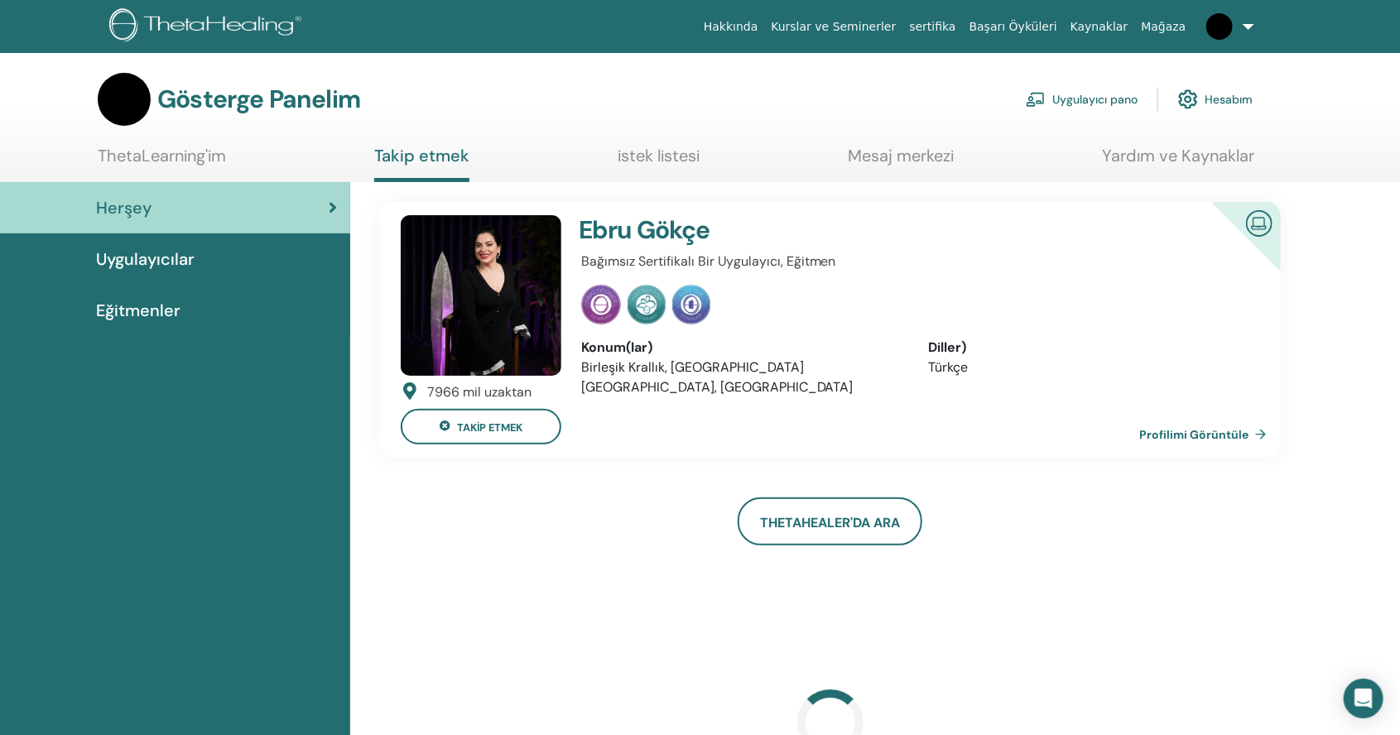
click at [934, 154] on font "Mesaj merkezi" at bounding box center [901, 156] width 106 height 22
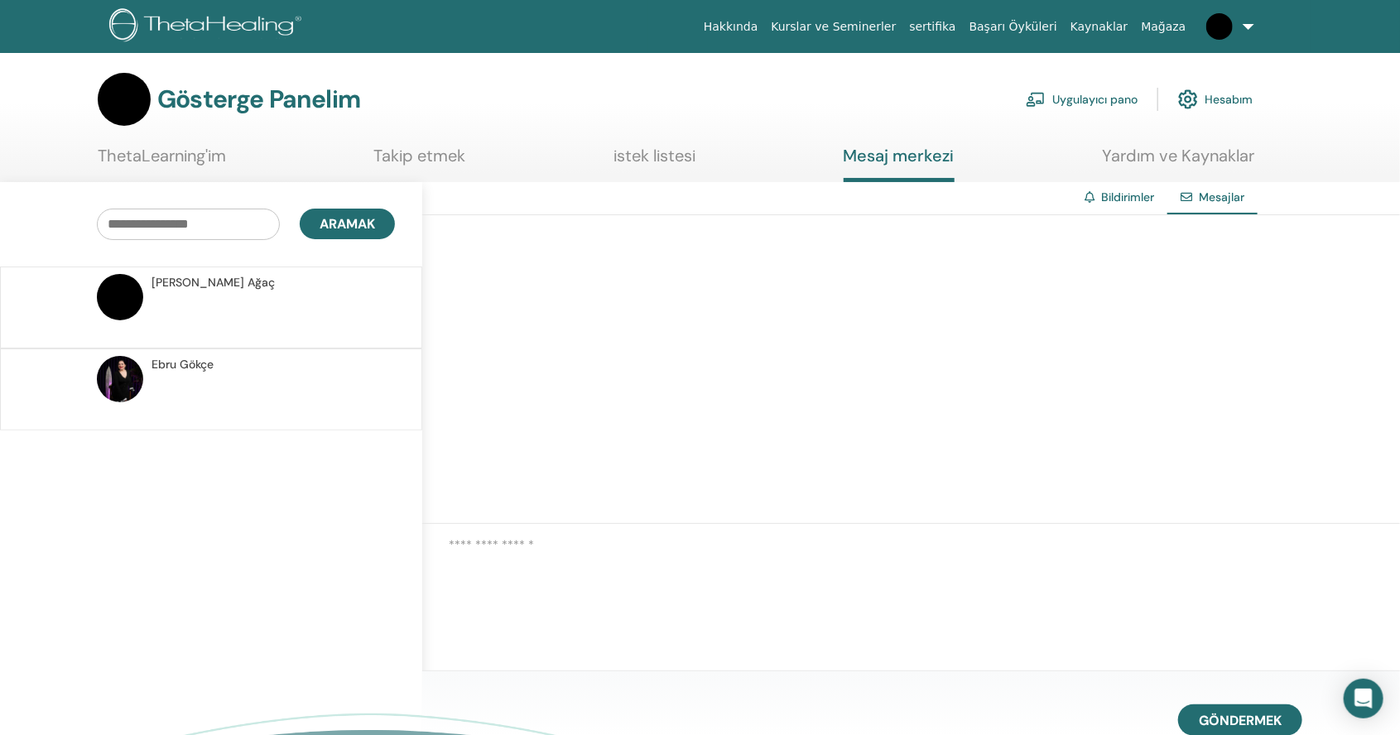
click at [682, 146] on font "istek listesi" at bounding box center [654, 156] width 82 height 22
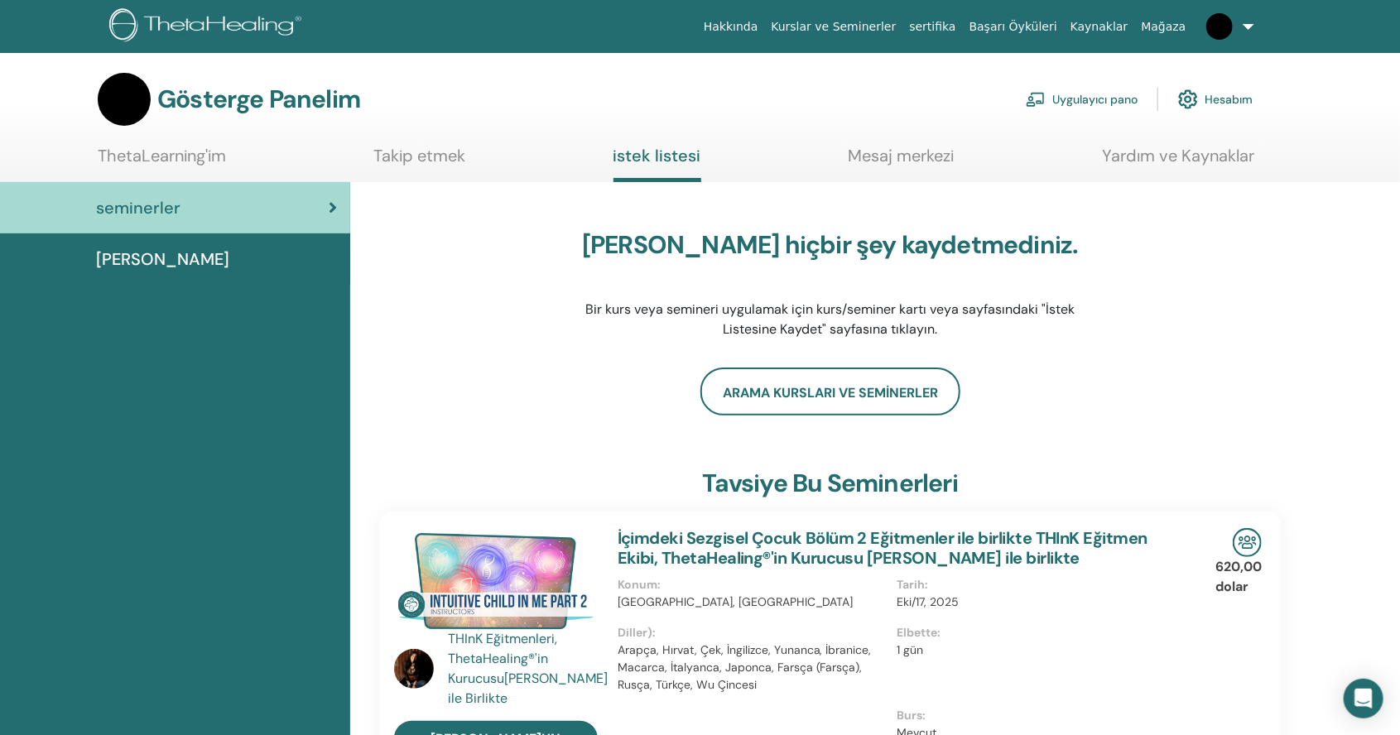
click at [1198, 162] on font "Yardım ve Kaynaklar" at bounding box center [1178, 156] width 152 height 22
